Goal: Transaction & Acquisition: Obtain resource

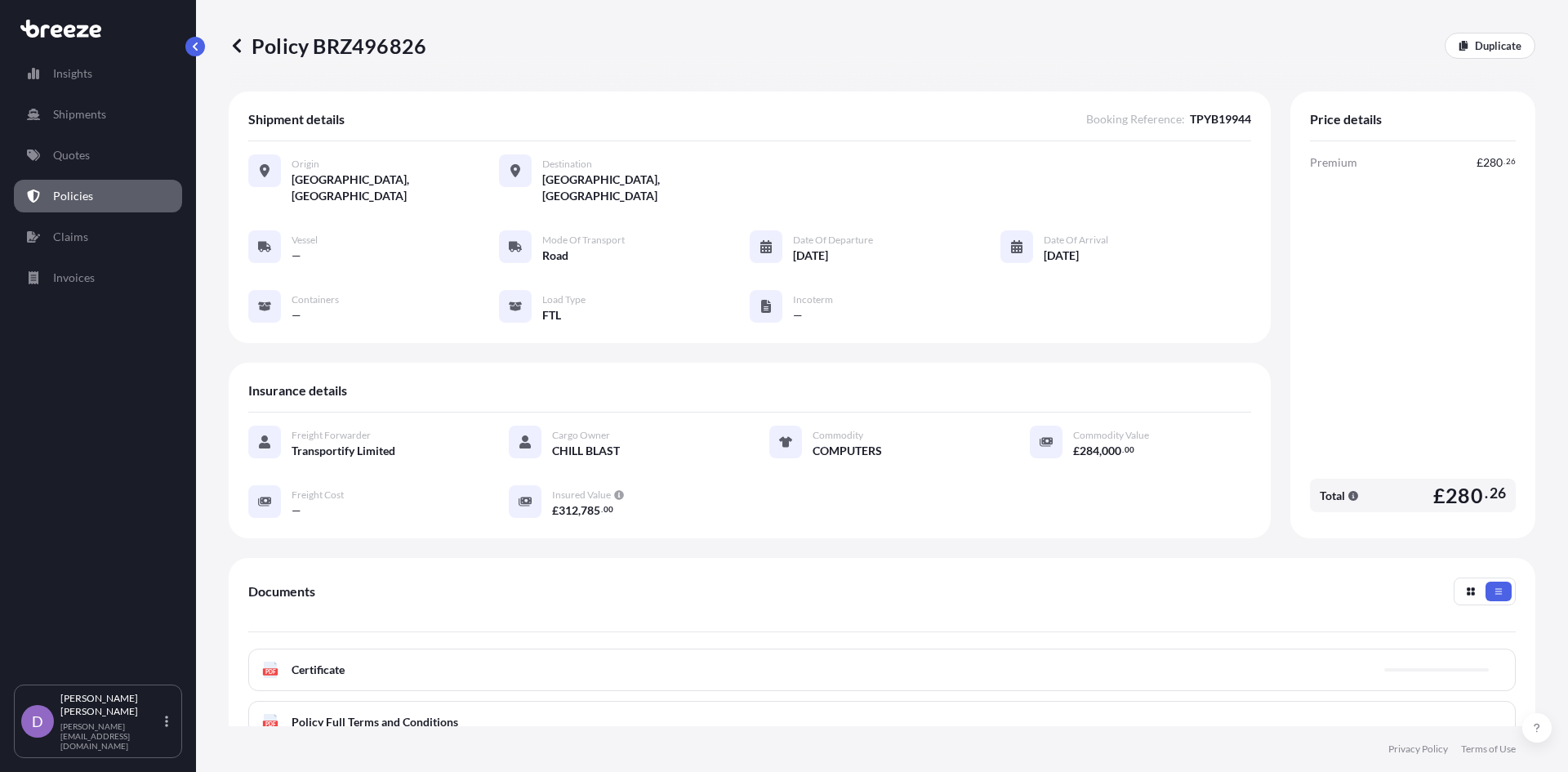
scroll to position [83, 0]
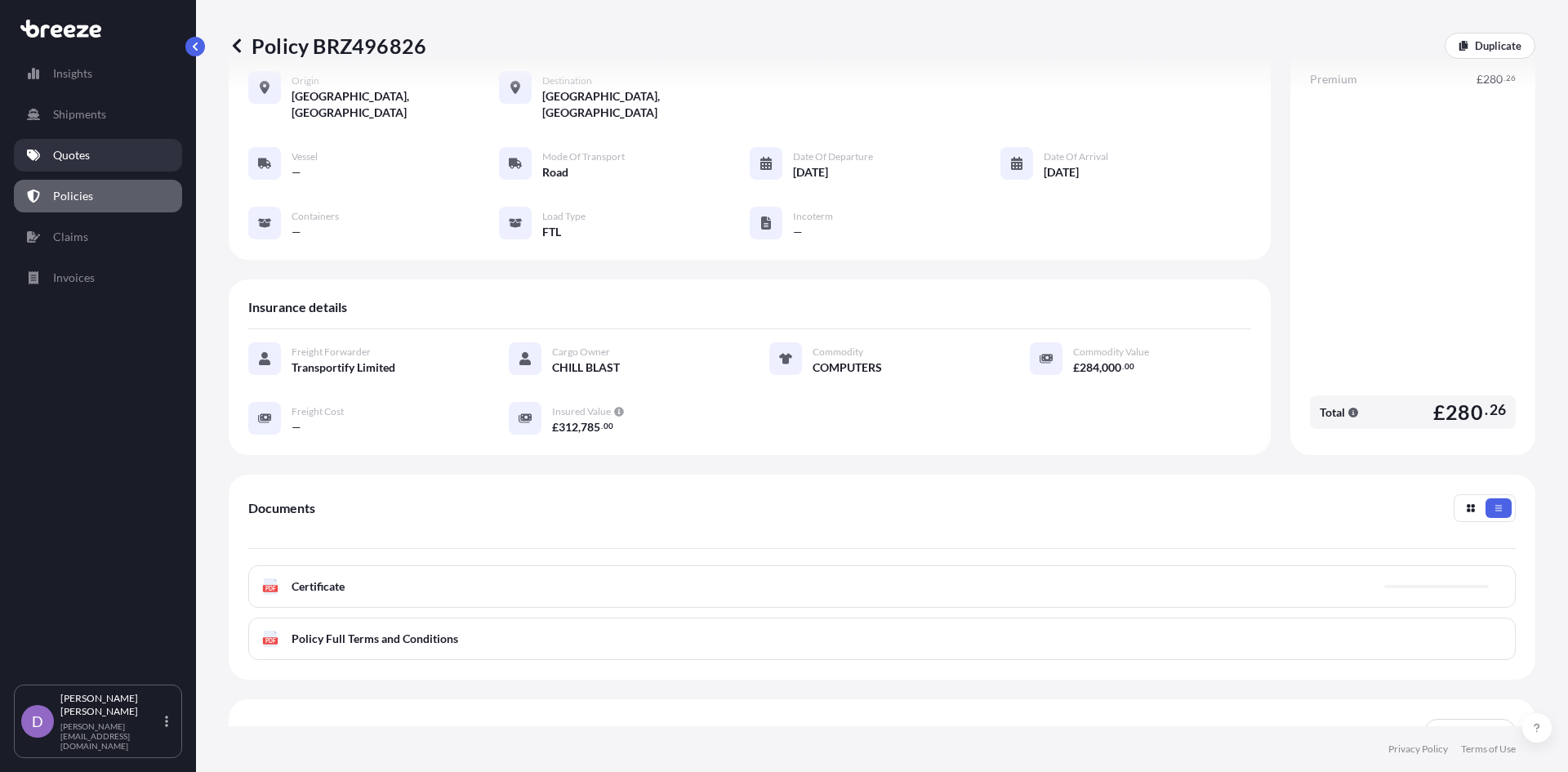
click at [78, 166] on link "Quotes" at bounding box center [98, 155] width 169 height 33
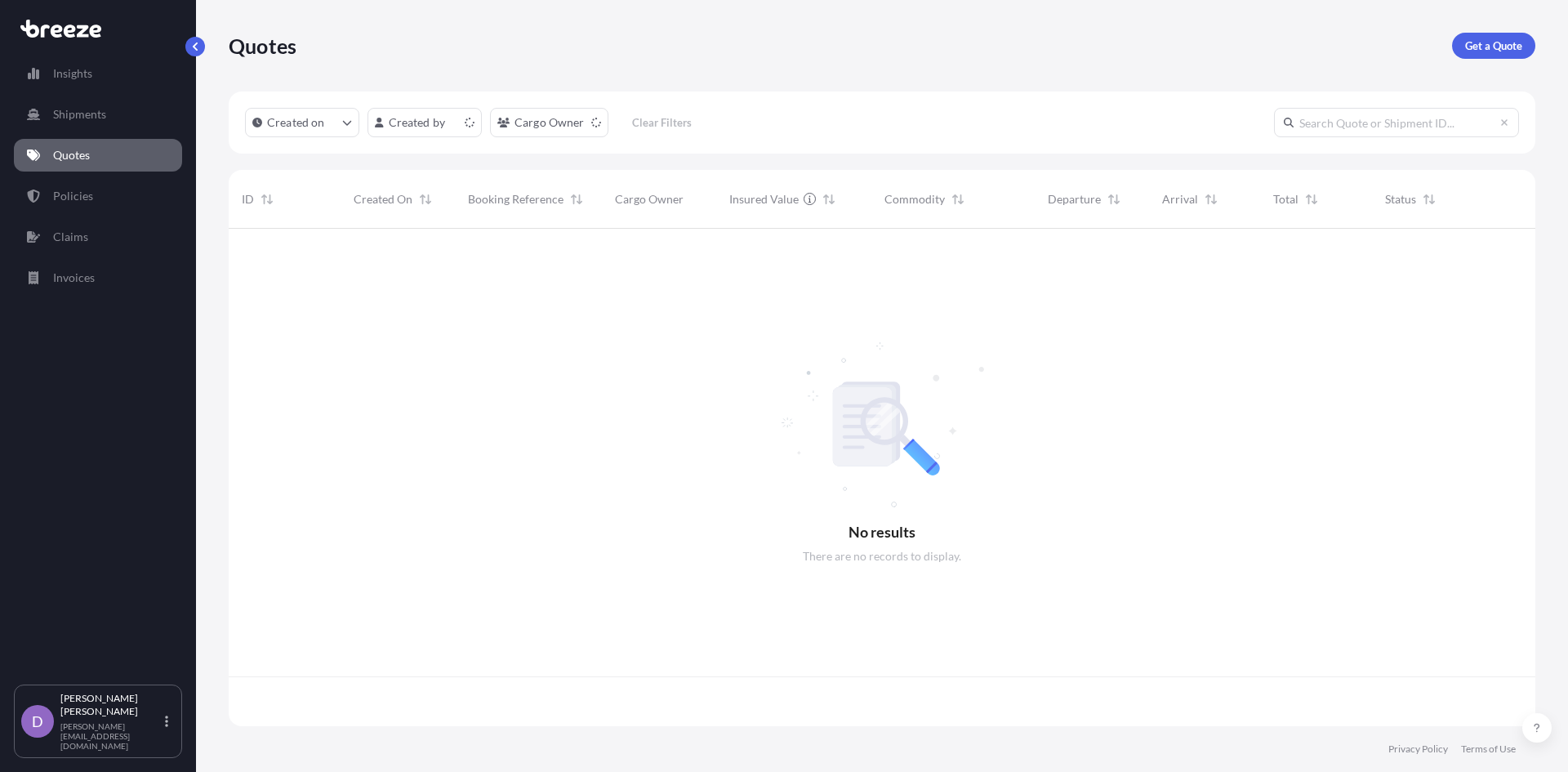
scroll to position [494, 1294]
click at [1480, 51] on p "Get a Quote" at bounding box center [1494, 45] width 57 height 16
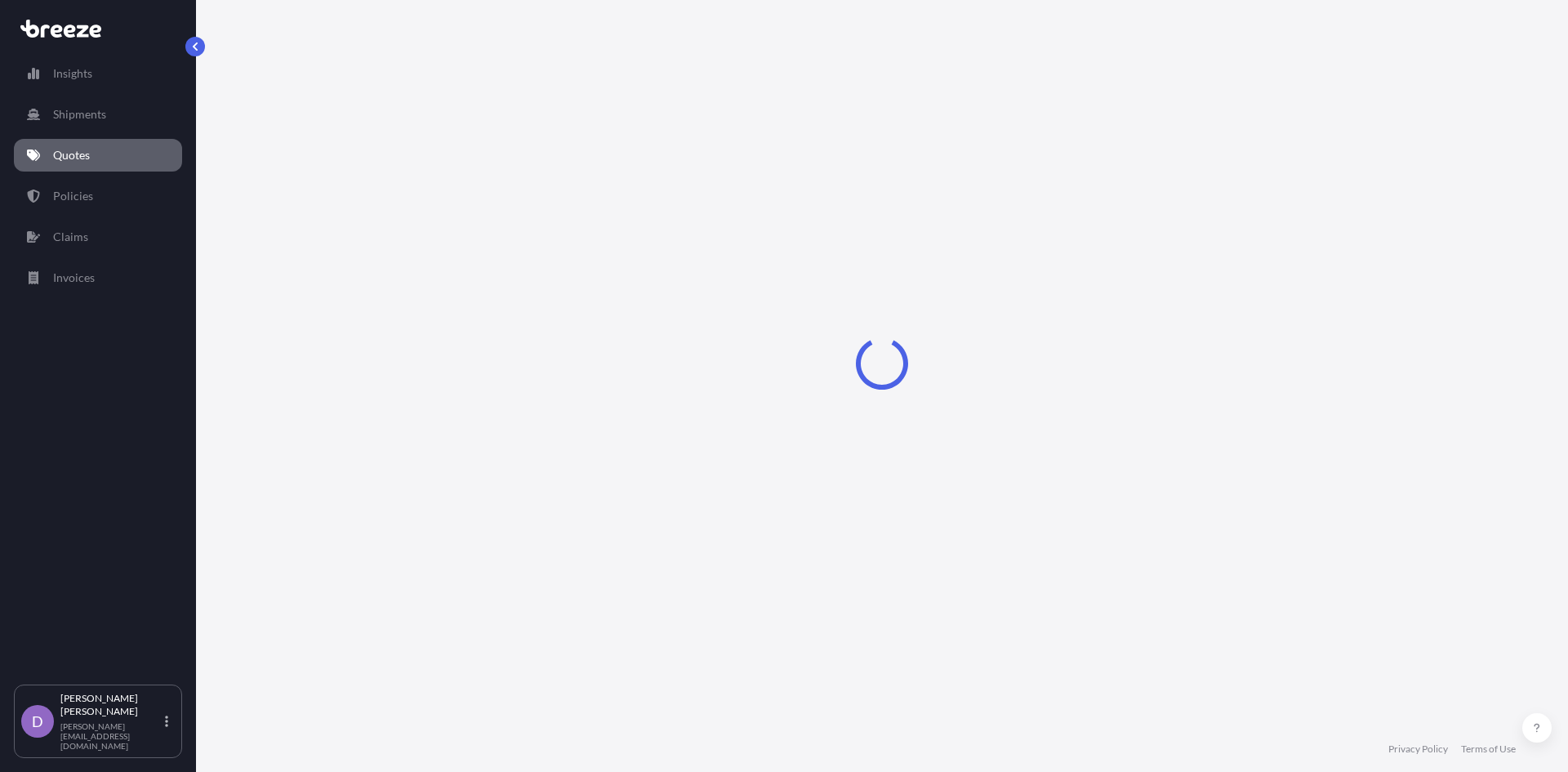
select select "Sea"
select select "1"
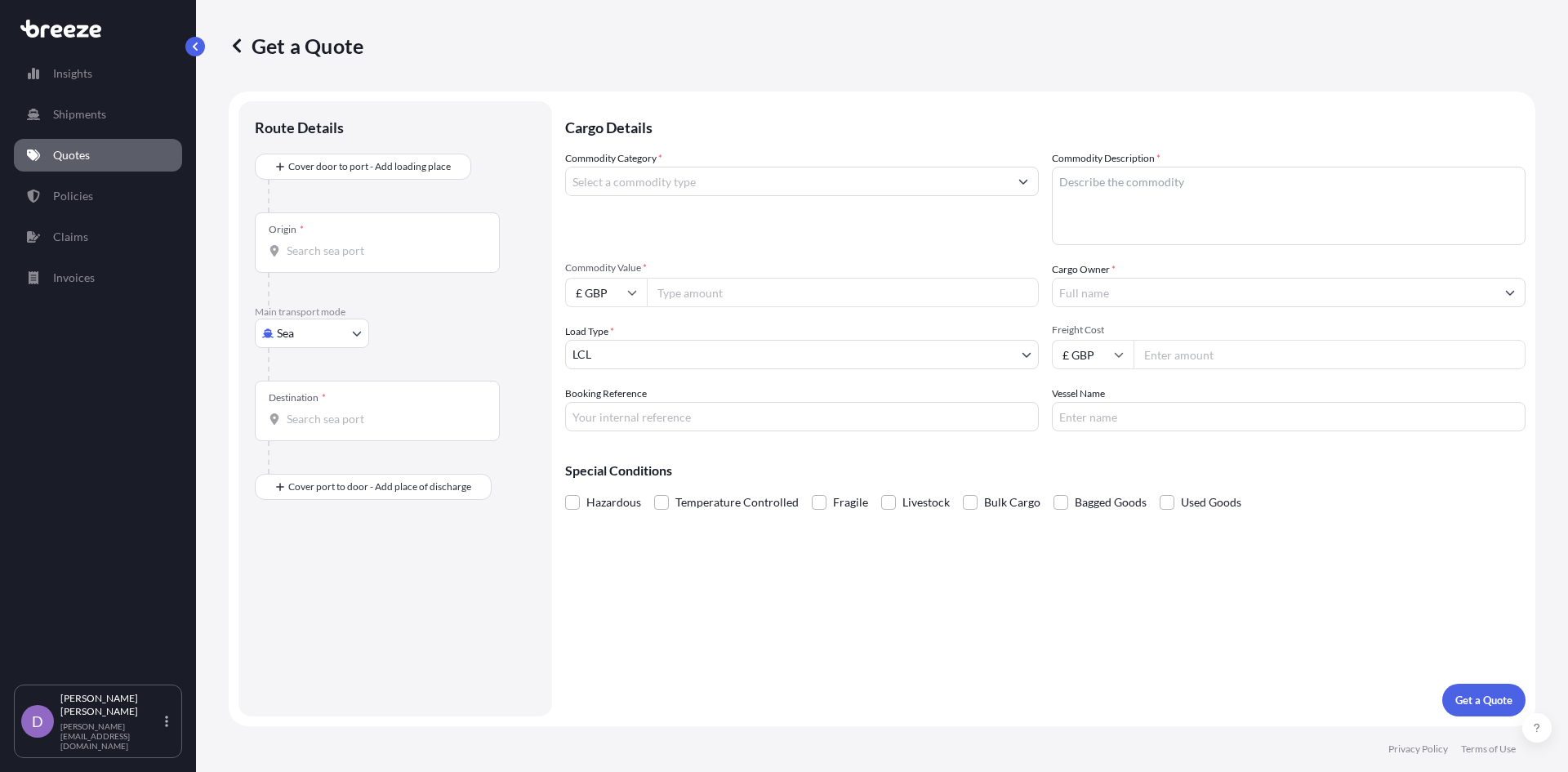
click at [327, 334] on body "Insights Shipments Quotes Policies Claims Invoices D [PERSON_NAME] [PERSON_NAME…" at bounding box center [784, 386] width 1568 height 772
click at [300, 425] on div "Road" at bounding box center [312, 434] width 101 height 29
select select "Road"
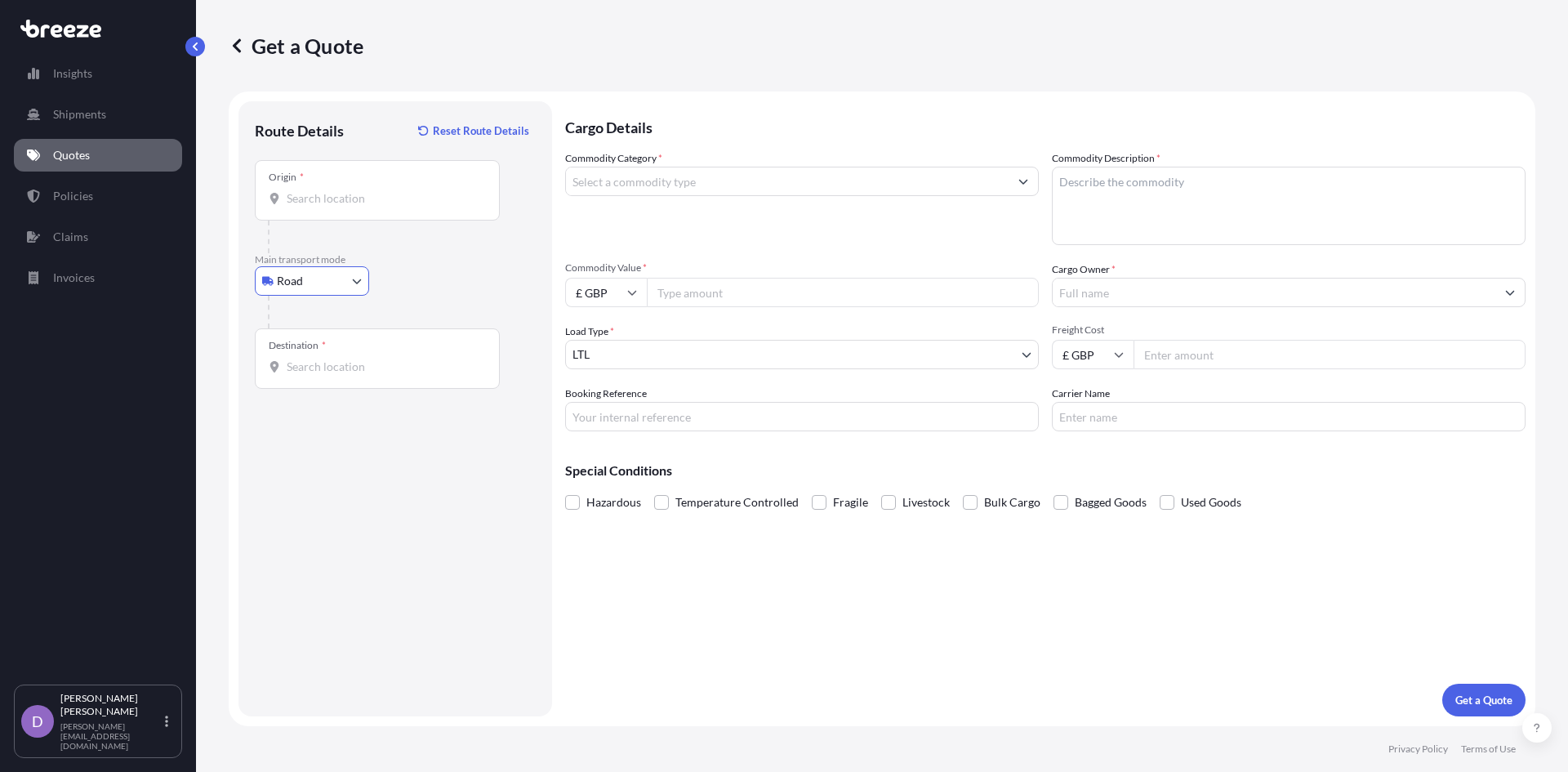
click at [308, 205] on input "Origin *" at bounding box center [383, 198] width 193 height 16
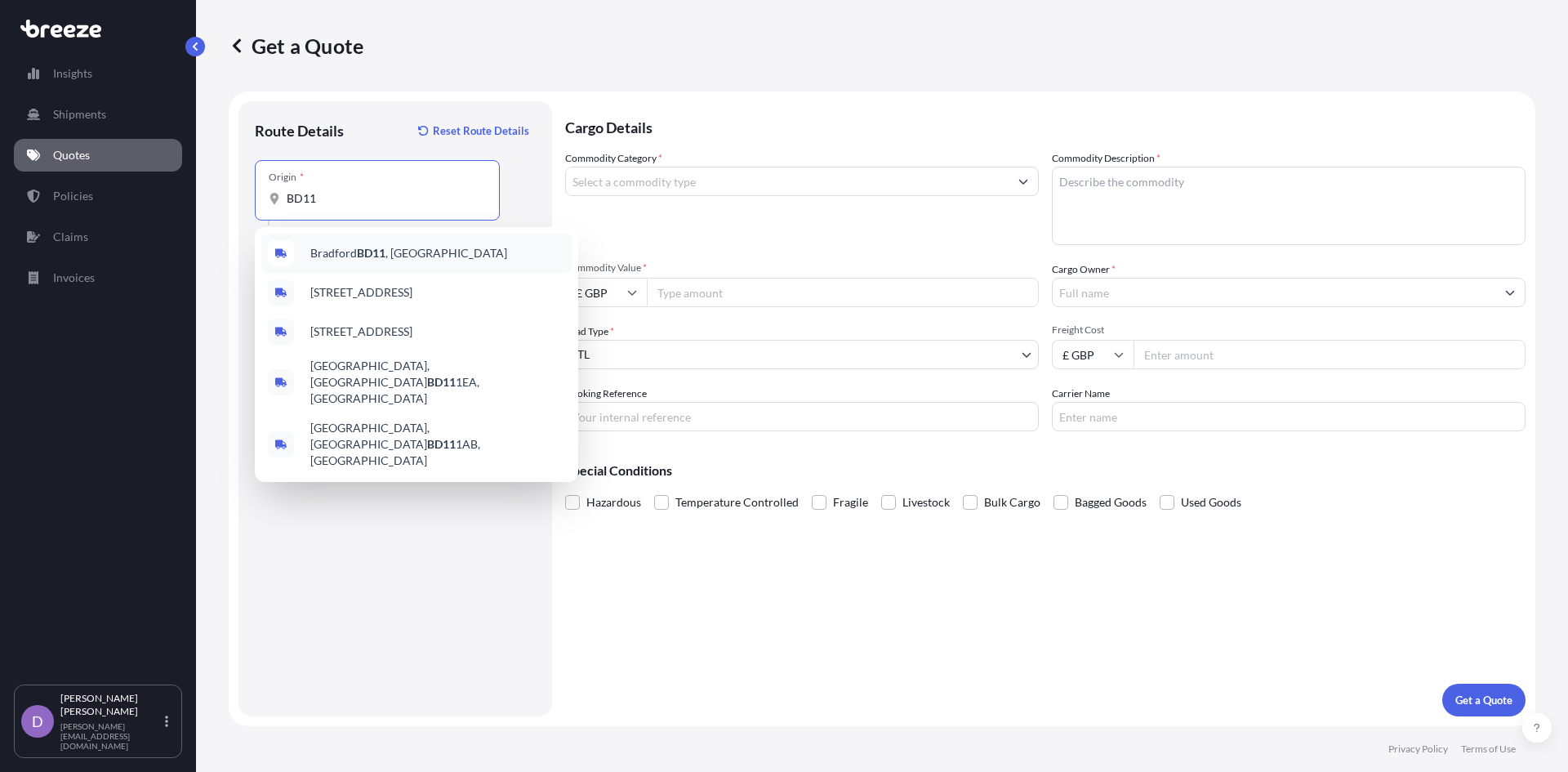
click at [332, 253] on span "Bradford BD11 , [GEOGRAPHIC_DATA]" at bounding box center [409, 252] width 197 height 16
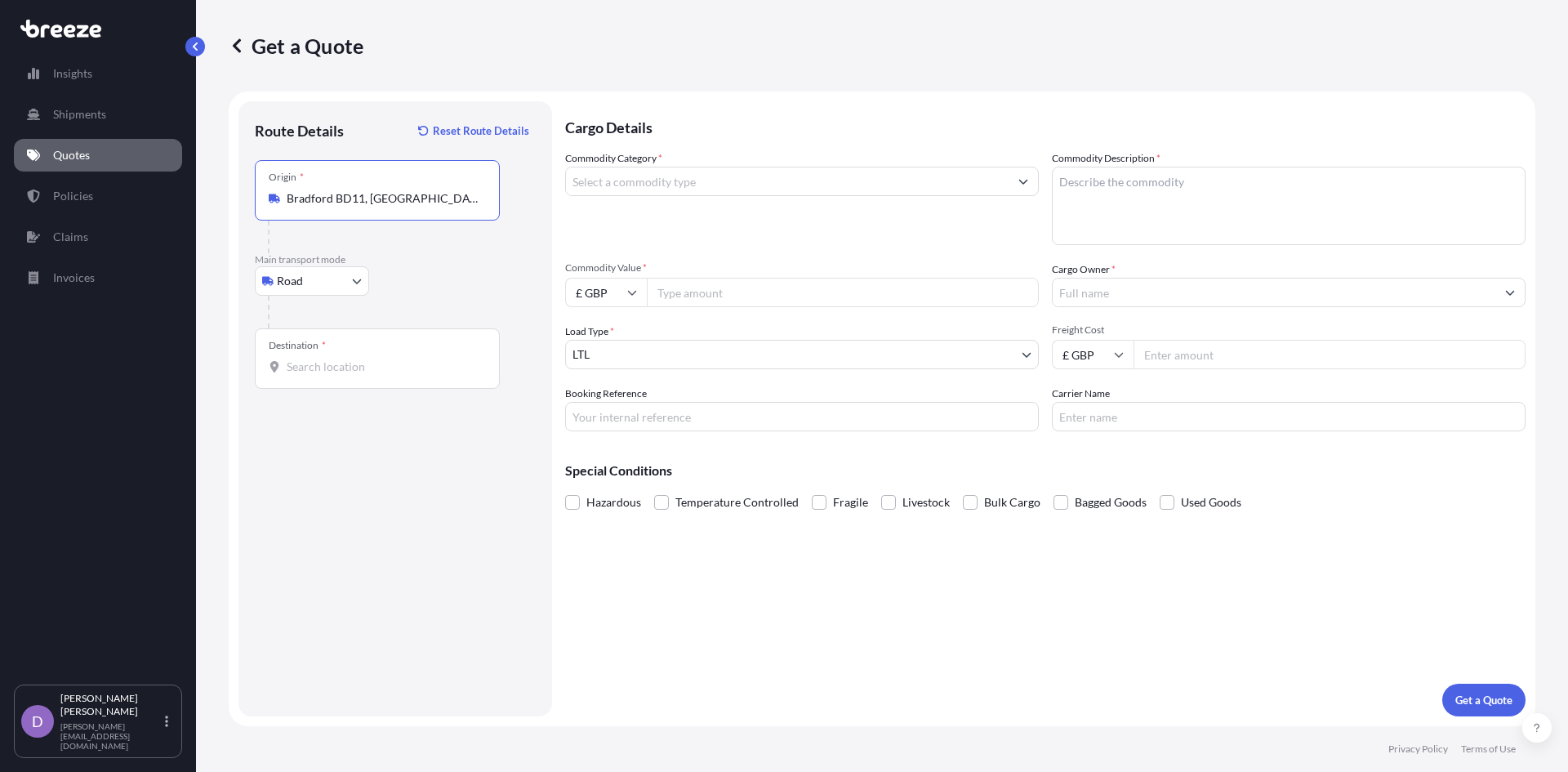
type input "Bradford BD11, [GEOGRAPHIC_DATA]"
click at [329, 378] on div "Destination *" at bounding box center [377, 359] width 245 height 61
click at [329, 375] on input "Destination *" at bounding box center [383, 366] width 193 height 16
type input "Feltham TW14, [GEOGRAPHIC_DATA]"
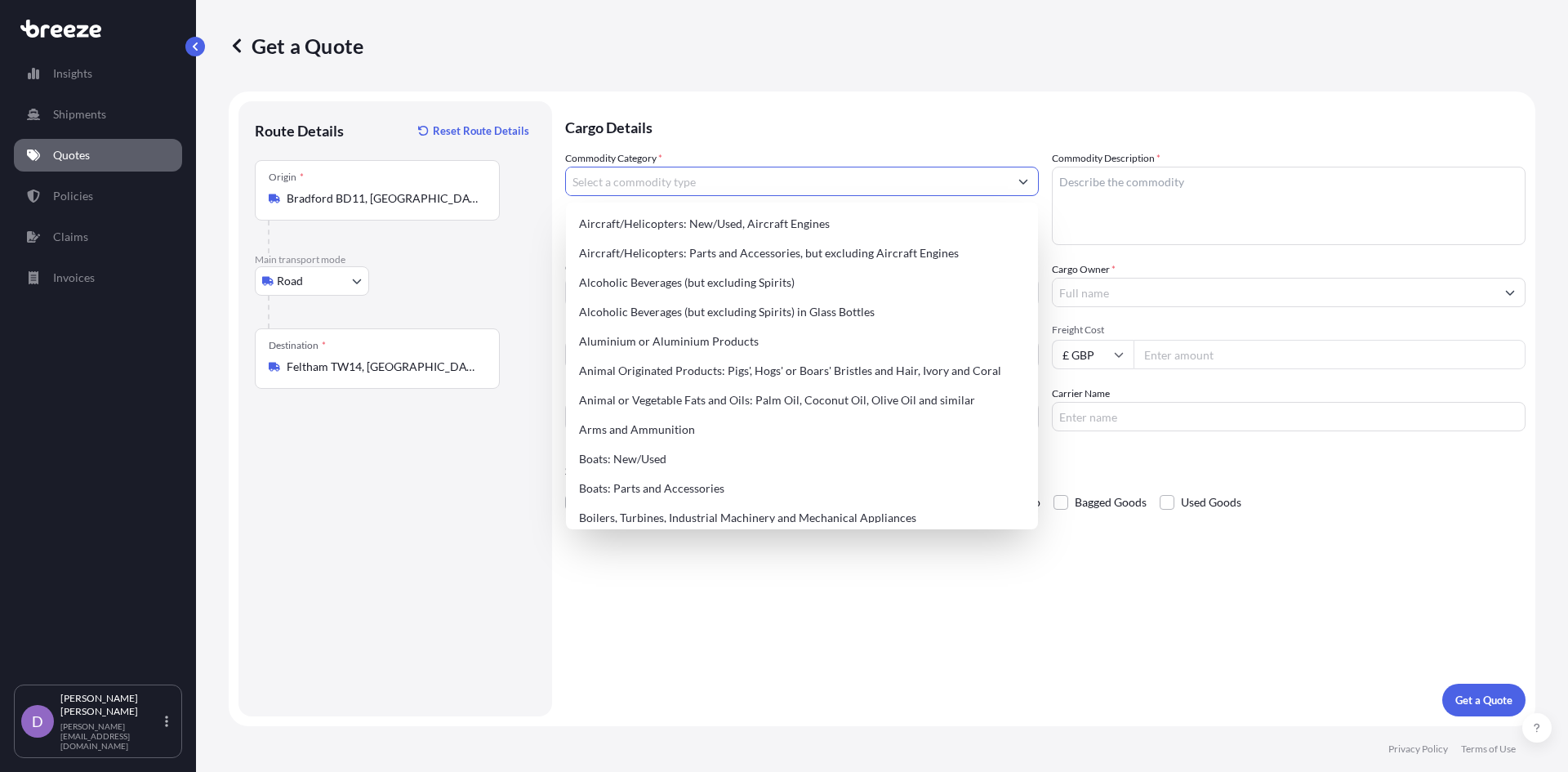
click at [642, 184] on input "Commodity Category *" at bounding box center [787, 181] width 442 height 29
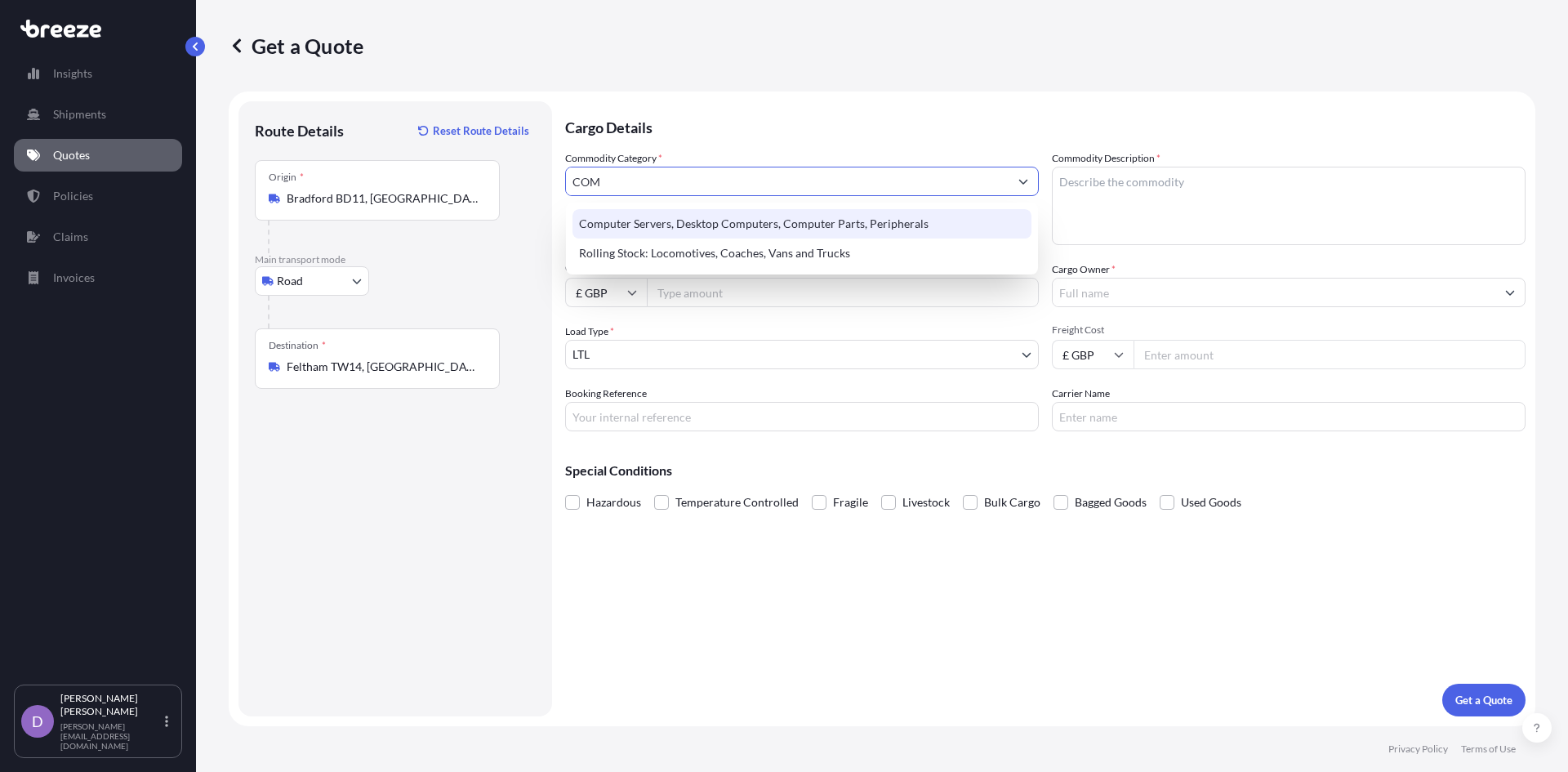
click at [691, 231] on div "Computer Servers, Desktop Computers, Computer Parts, Peripherals" at bounding box center [802, 223] width 459 height 29
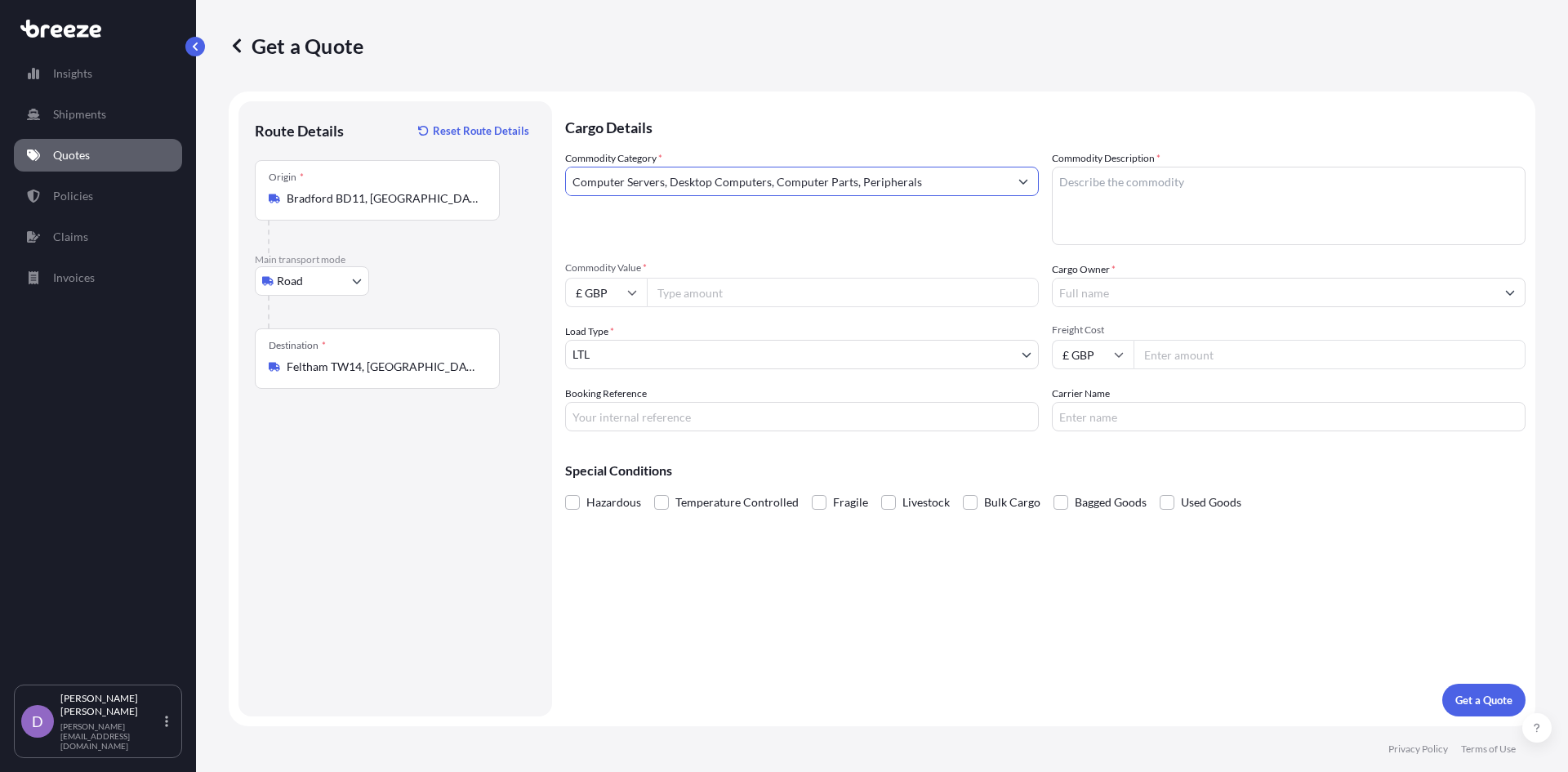
type input "Computer Servers, Desktop Computers, Computer Parts, Peripherals"
click at [1097, 190] on textarea "Commodity Description *" at bounding box center [1288, 206] width 473 height 79
type textarea "COMPUTERS, FLASHCARDS"
click at [822, 282] on input "Commodity Value *" at bounding box center [843, 292] width 392 height 29
type input "187000"
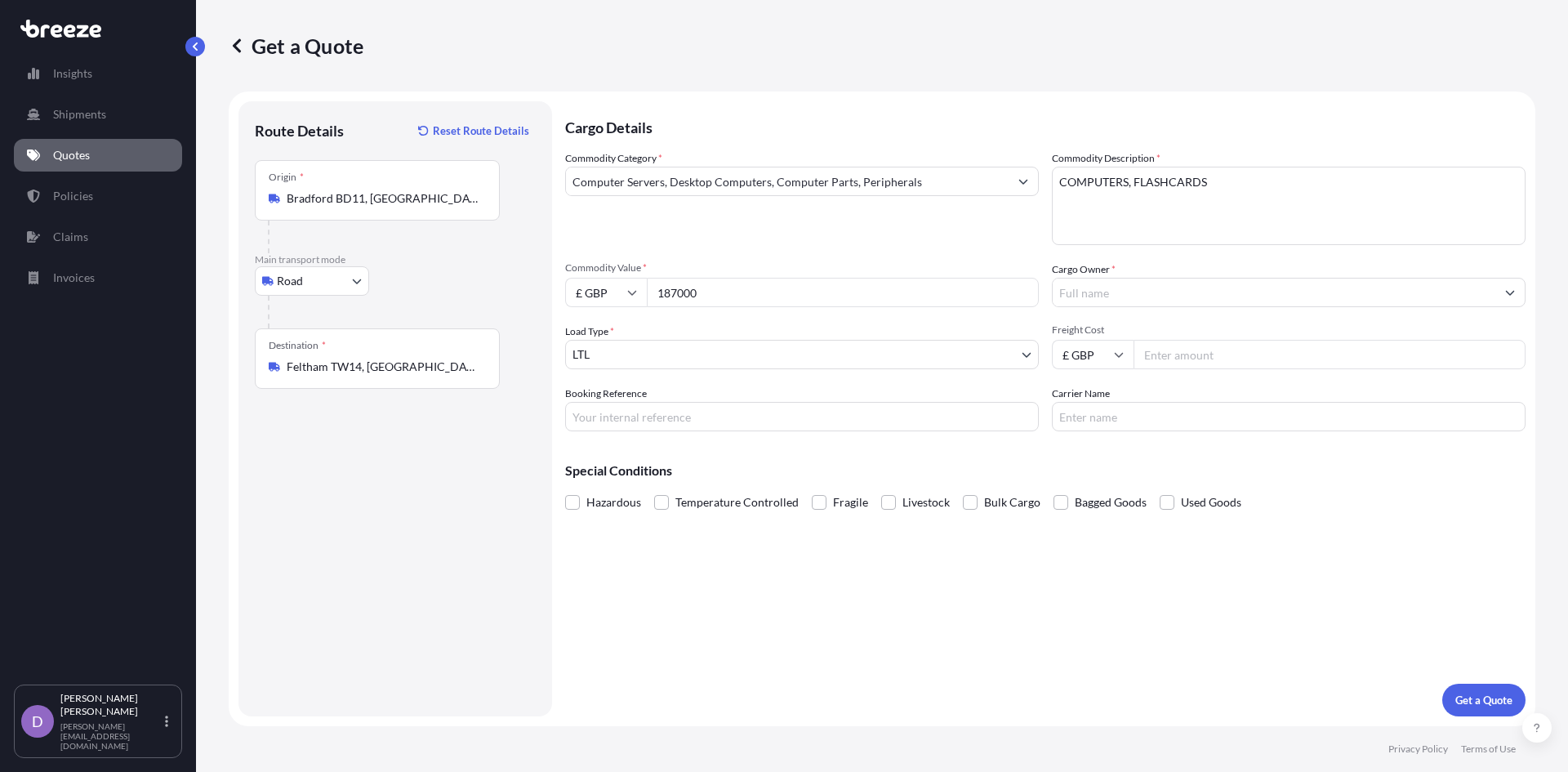
click at [1078, 291] on input "Cargo Owner *" at bounding box center [1274, 292] width 442 height 29
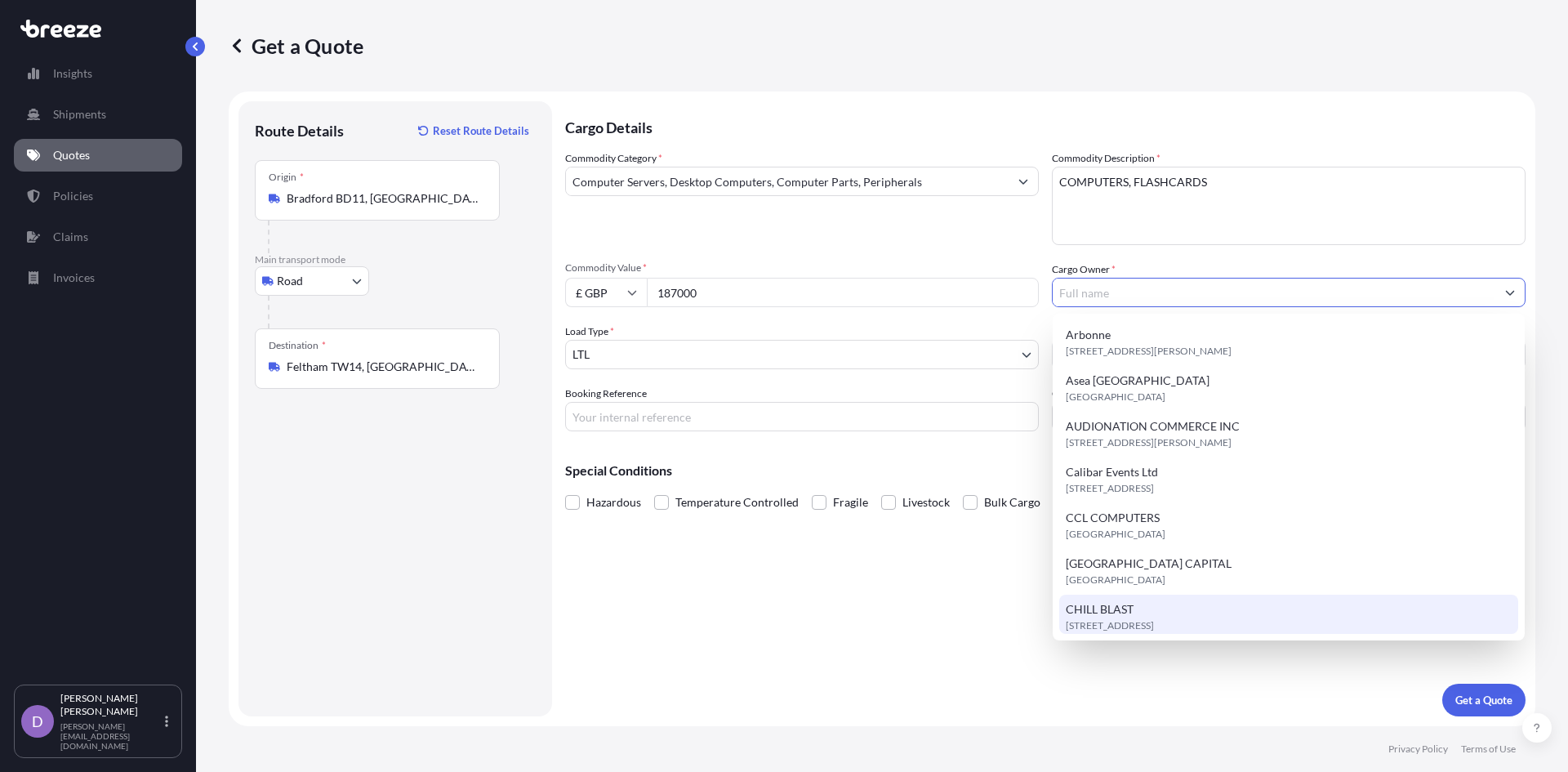
click at [1111, 607] on span "CHILL BLAST" at bounding box center [1099, 609] width 68 height 16
type input "CHILL BLAST"
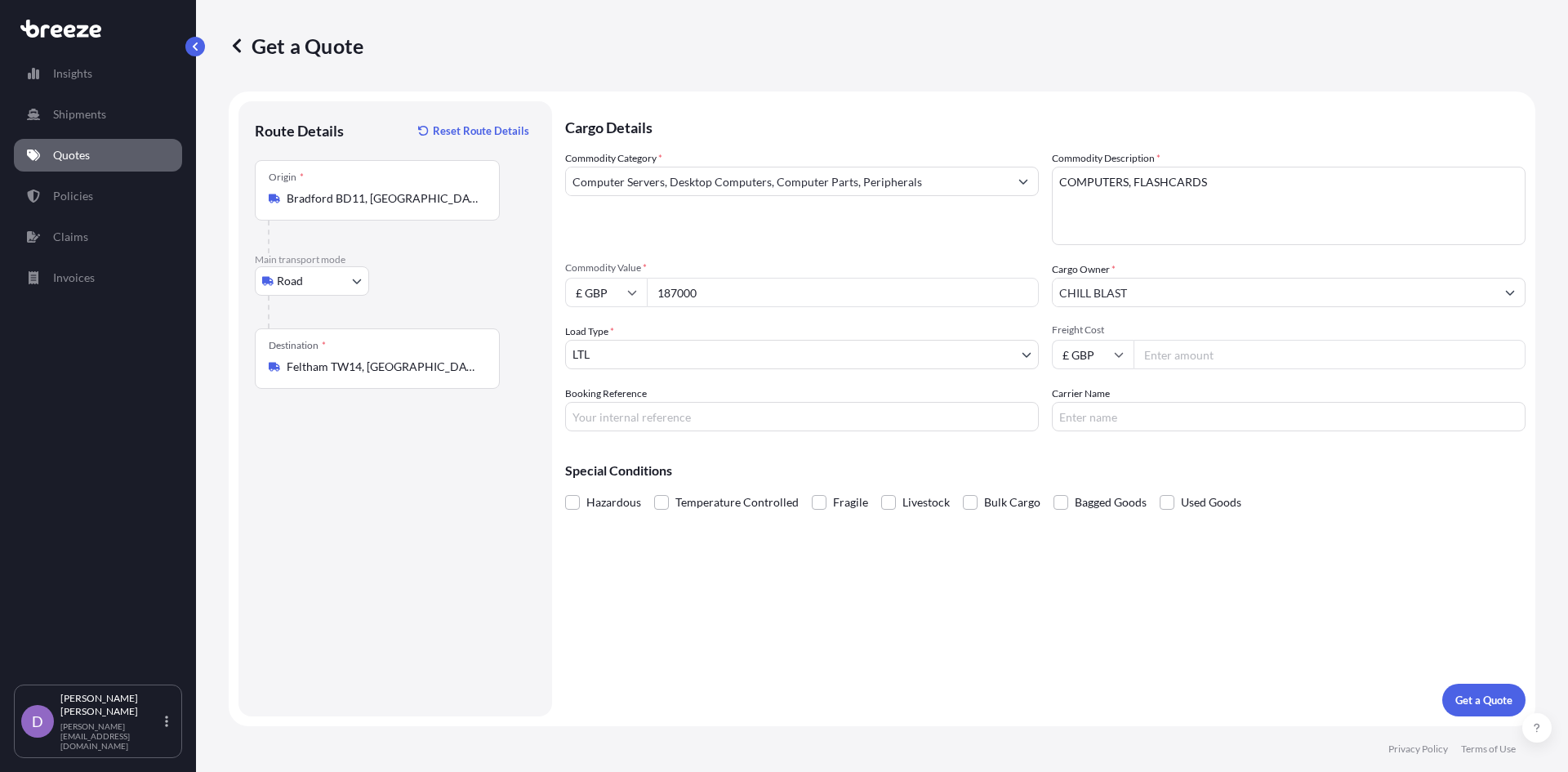
click at [1164, 353] on input "Freight Cost" at bounding box center [1329, 354] width 392 height 29
type input "320"
click at [1471, 695] on p "Get a Quote" at bounding box center [1483, 699] width 57 height 16
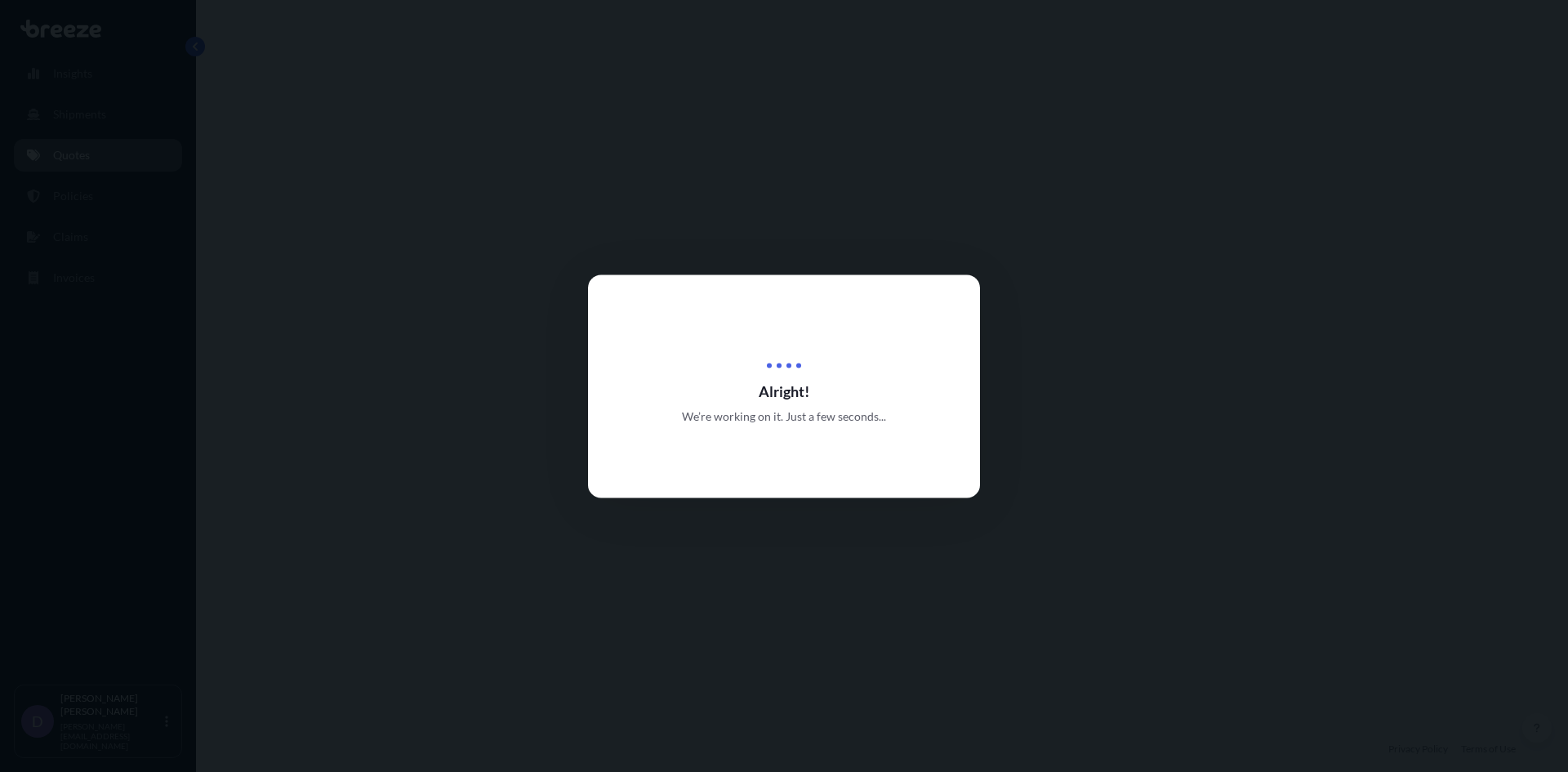
select select "Road"
select select "1"
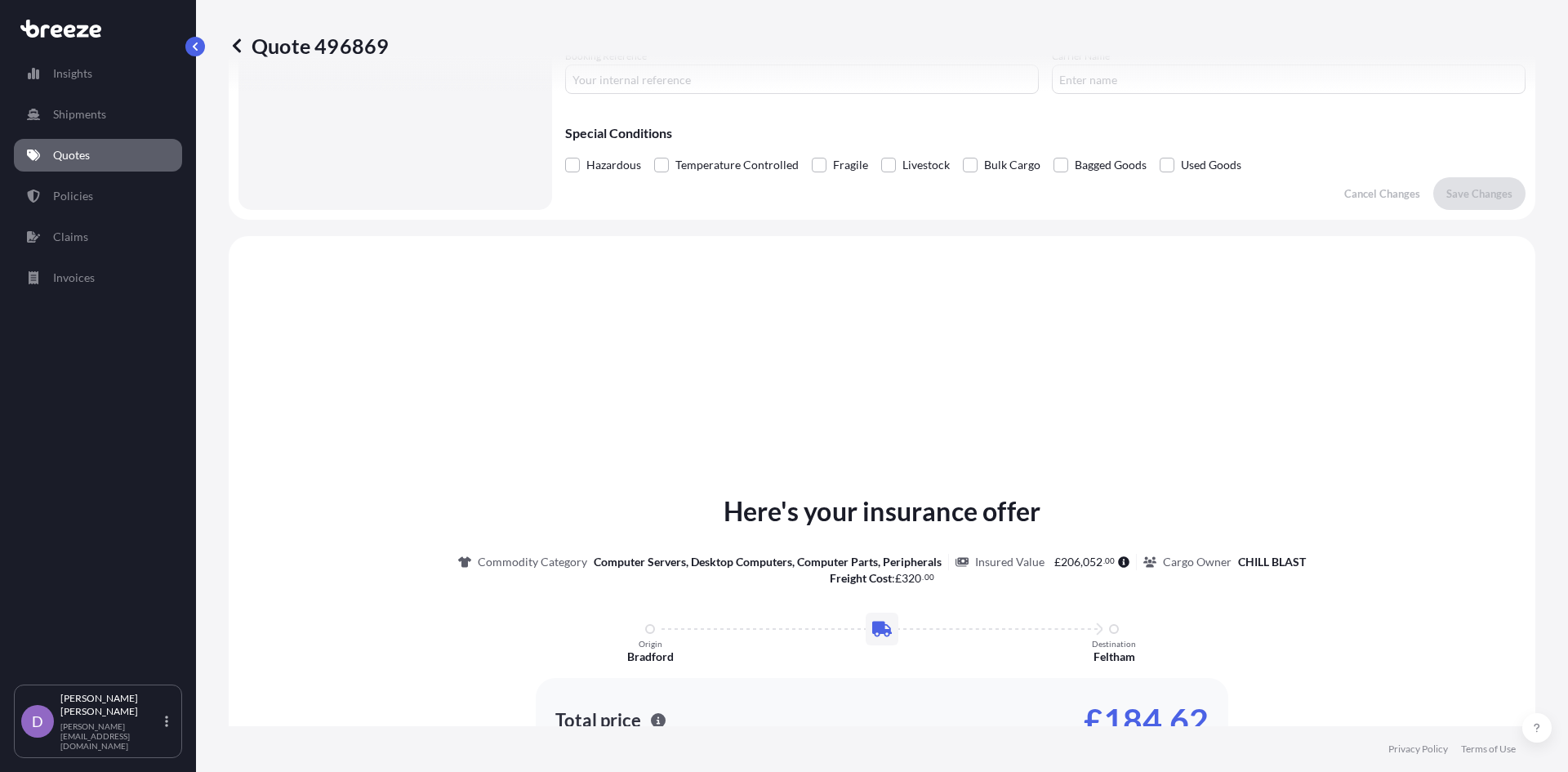
scroll to position [491, 0]
